Goal: Obtain resource: Obtain resource

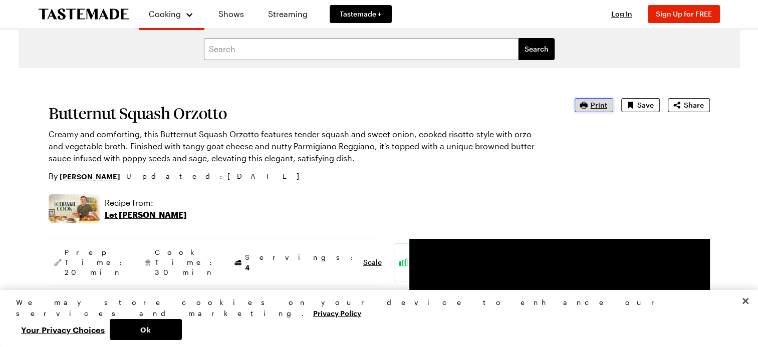
click at [601, 106] on span "Print" at bounding box center [599, 105] width 17 height 10
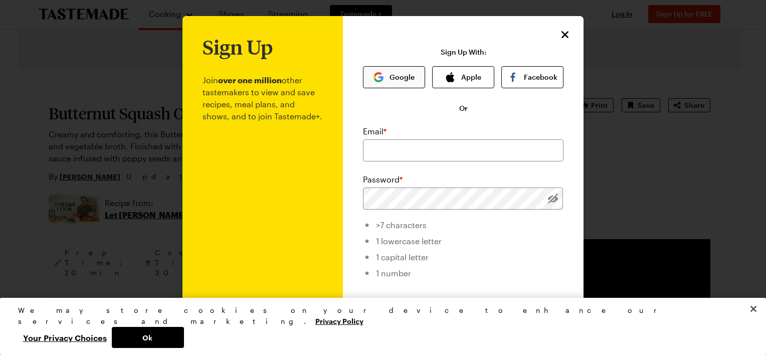
click at [391, 74] on button "Google" at bounding box center [394, 77] width 62 height 22
click at [559, 35] on icon "Close" at bounding box center [565, 34] width 12 height 12
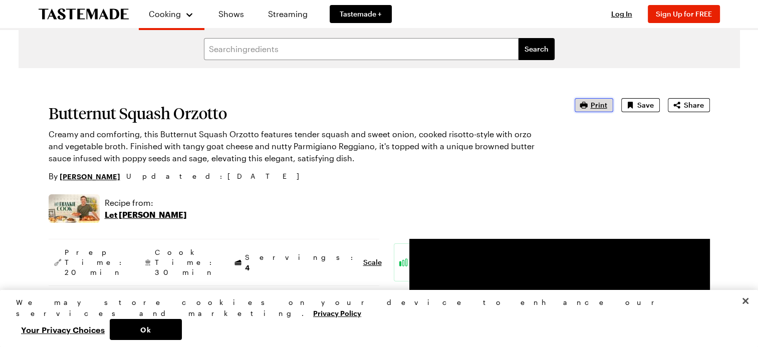
click at [591, 105] on button "Print" at bounding box center [594, 105] width 39 height 14
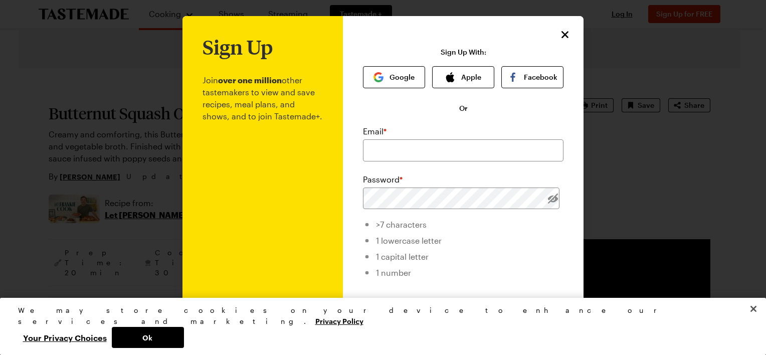
click at [363, 306] on input "Get seasonal recipes, show recommendations, and more straight to your inbox. Ge…" at bounding box center [368, 305] width 10 height 10
checkbox input "false"
click at [390, 77] on button "Google" at bounding box center [394, 77] width 62 height 22
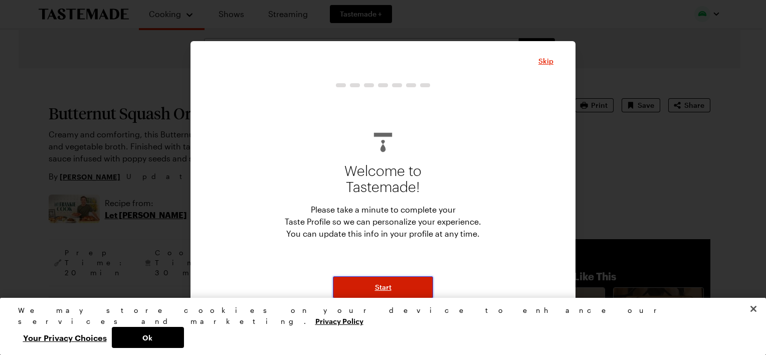
click at [379, 288] on span "Start" at bounding box center [383, 287] width 17 height 10
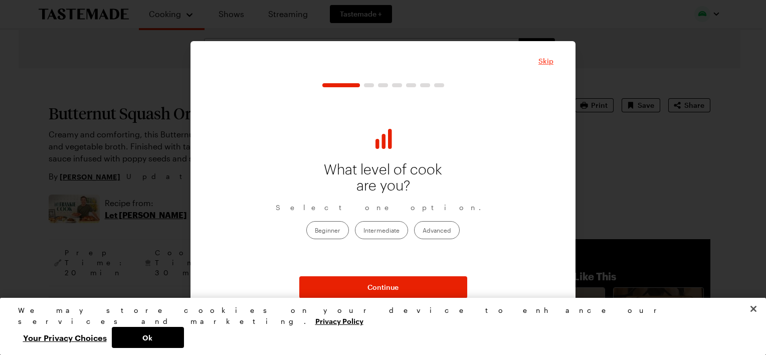
click at [545, 60] on span "Skip" at bounding box center [545, 61] width 15 height 10
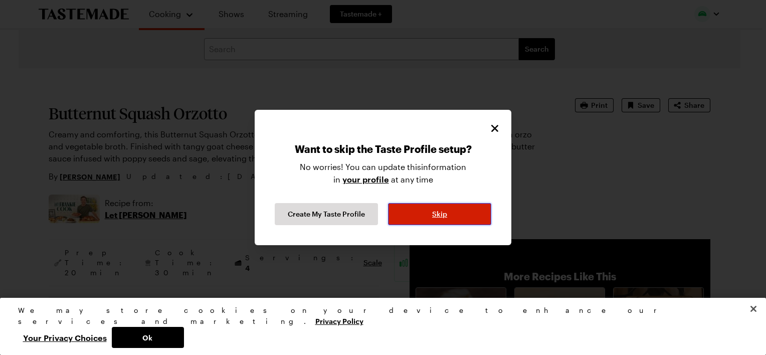
click at [440, 212] on span "Skip" at bounding box center [439, 214] width 15 height 10
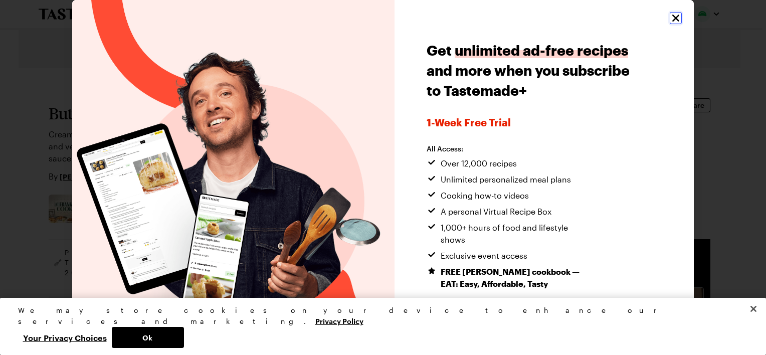
click at [669, 19] on icon "Close" at bounding box center [675, 18] width 12 height 12
type textarea "x"
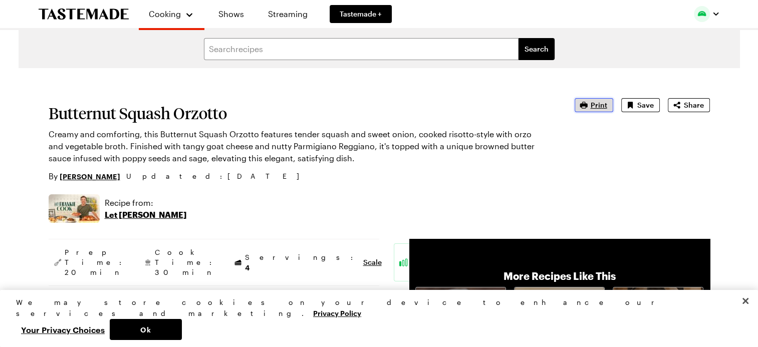
click at [601, 105] on span "Print" at bounding box center [599, 105] width 17 height 10
